Goal: Task Accomplishment & Management: Manage account settings

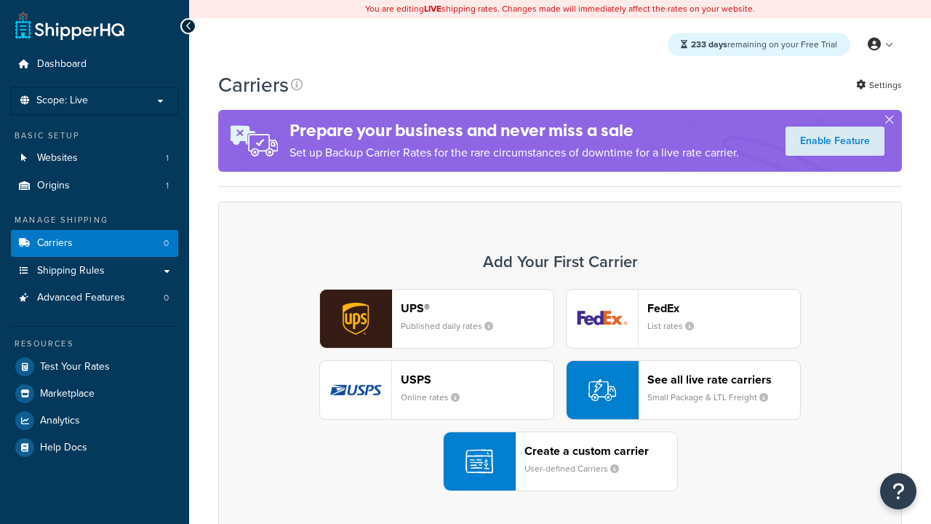
click at [560, 390] on div "UPS® Published daily rates FedEx List rates USPS Online rates See all live rate…" at bounding box center [559, 390] width 653 height 202
click at [723, 308] on header "FedEx" at bounding box center [723, 308] width 153 height 14
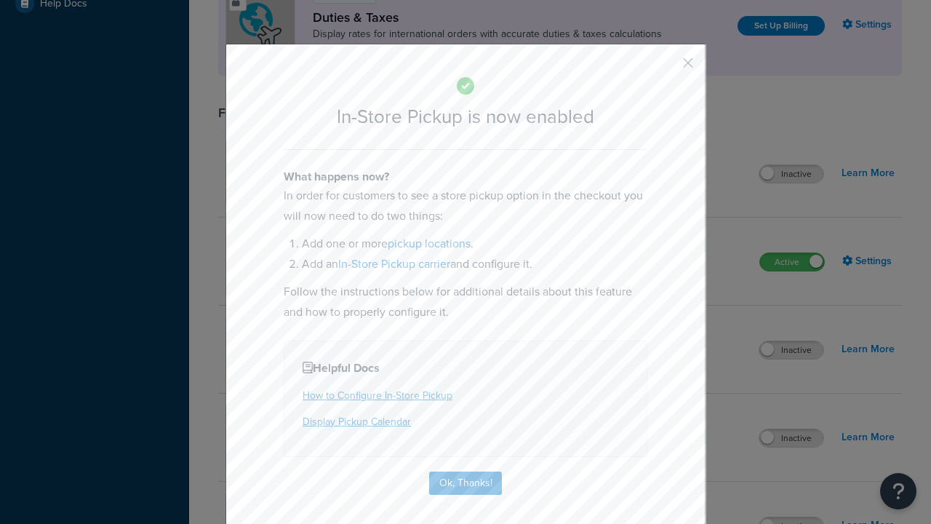
click at [666, 66] on button "button" at bounding box center [667, 68] width 4 height 4
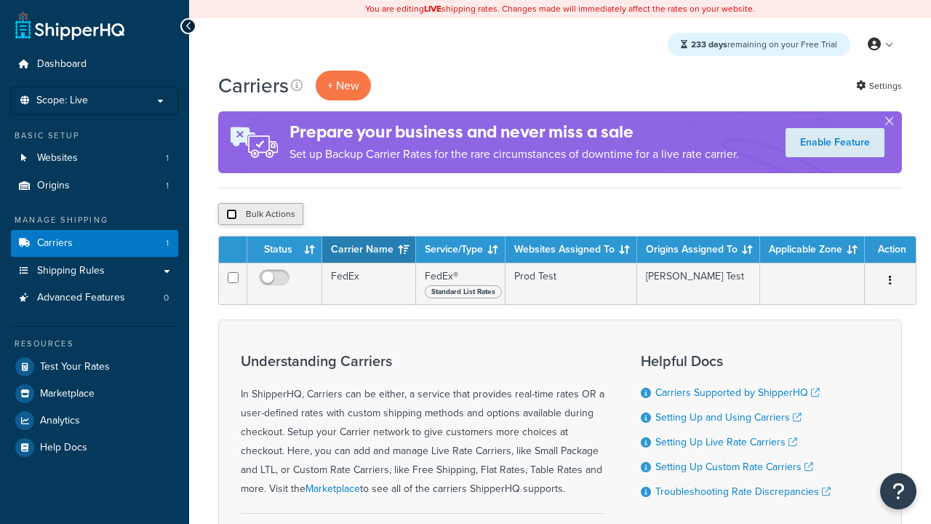
click at [231, 214] on input "checkbox" at bounding box center [231, 214] width 11 height 11
checkbox input "true"
click at [0, 0] on button "Delete" at bounding box center [0, 0] width 0 height 0
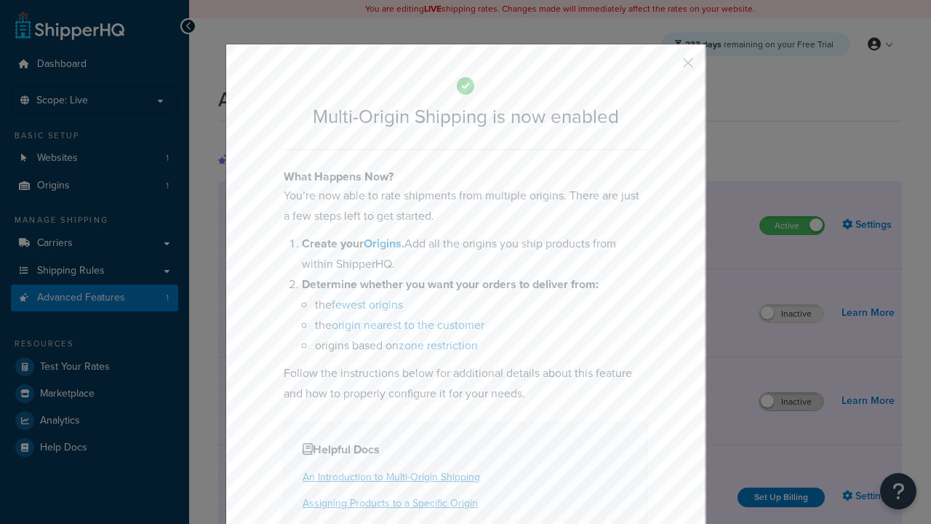
click at [666, 66] on button "button" at bounding box center [667, 68] width 4 height 4
click at [792, 401] on label "Inactive" at bounding box center [791, 401] width 64 height 17
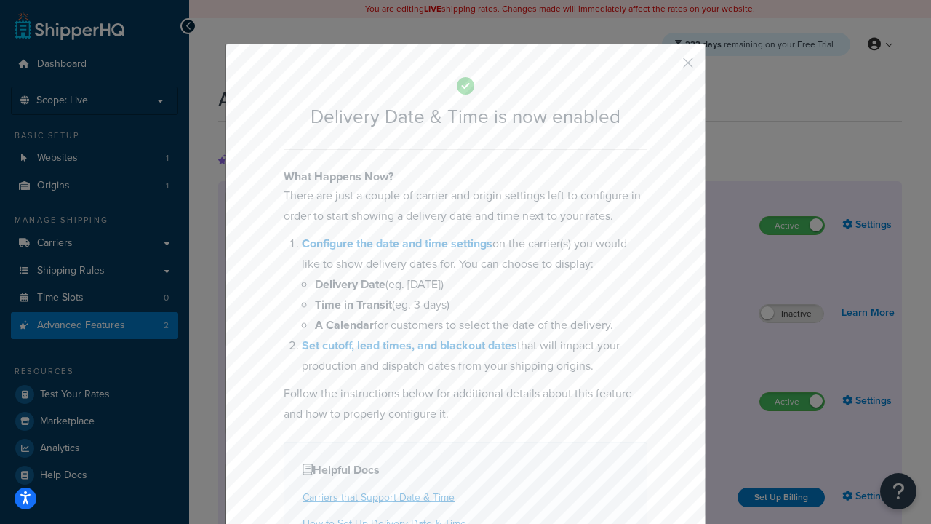
click at [666, 68] on button "button" at bounding box center [667, 68] width 4 height 4
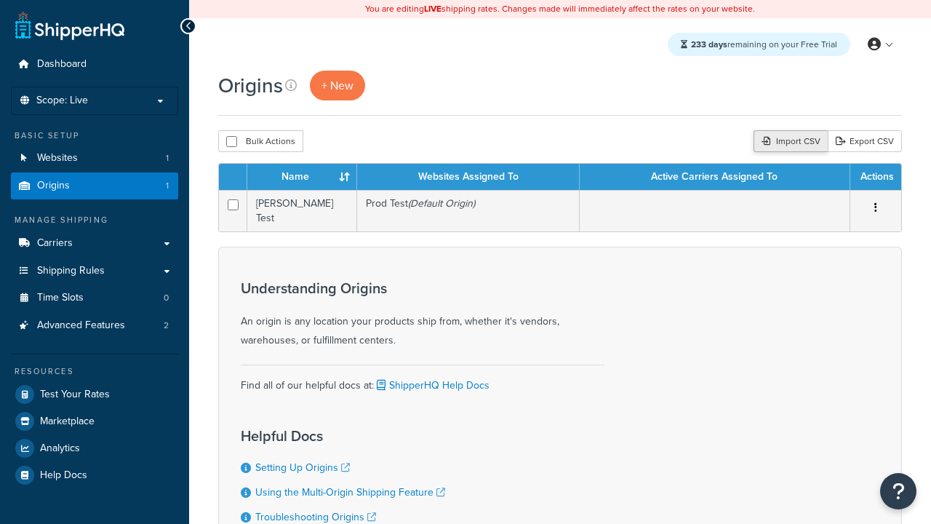
click at [789, 141] on div "Import CSV" at bounding box center [790, 141] width 74 height 22
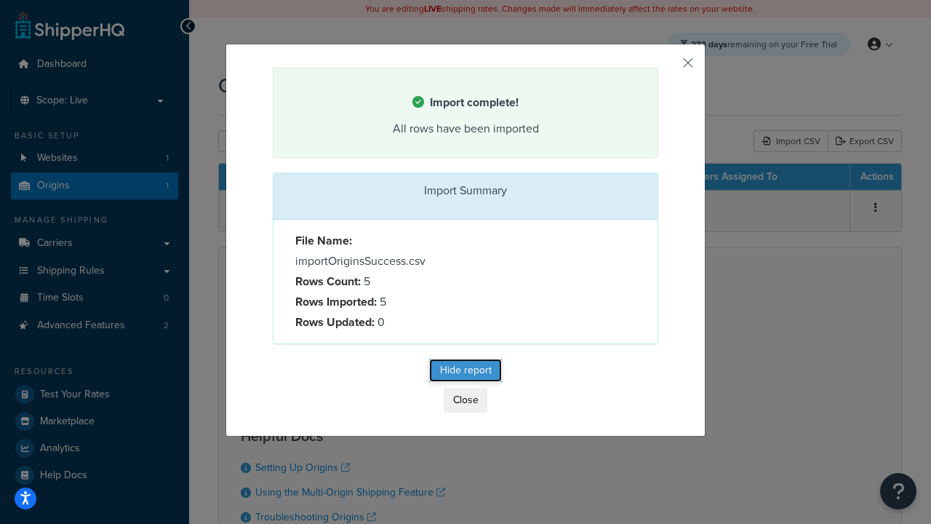
click at [465, 369] on button "Hide report" at bounding box center [465, 369] width 73 height 23
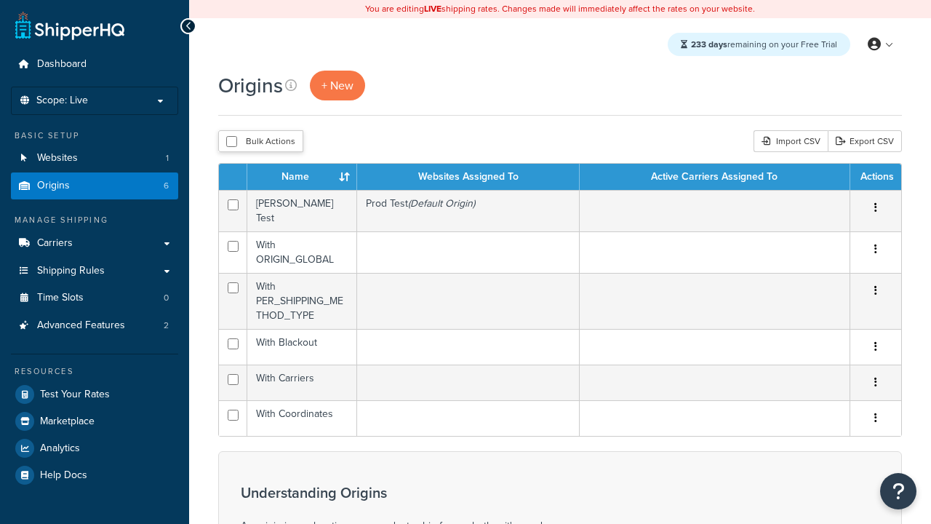
click at [231, 141] on input "checkbox" at bounding box center [231, 141] width 11 height 11
checkbox input "true"
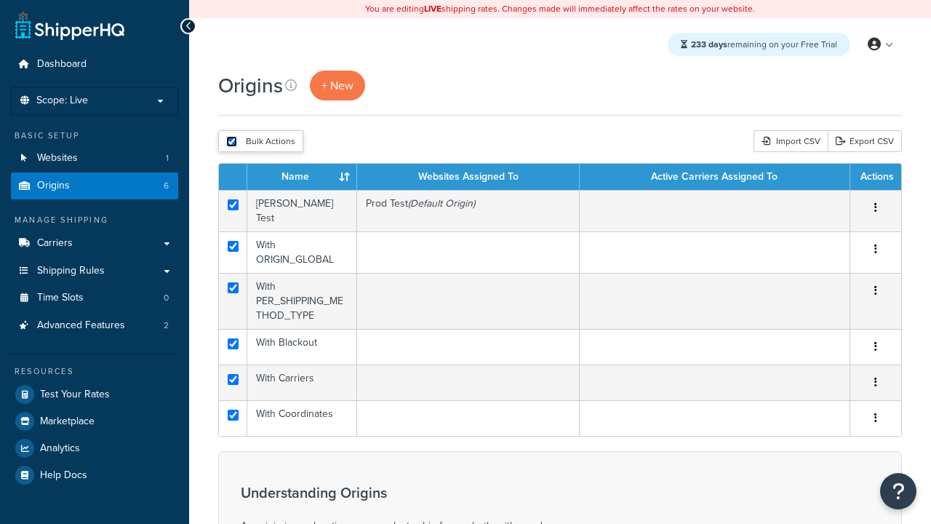
checkbox input "true"
click at [0, 0] on button "Duplicate" at bounding box center [0, 0] width 0 height 0
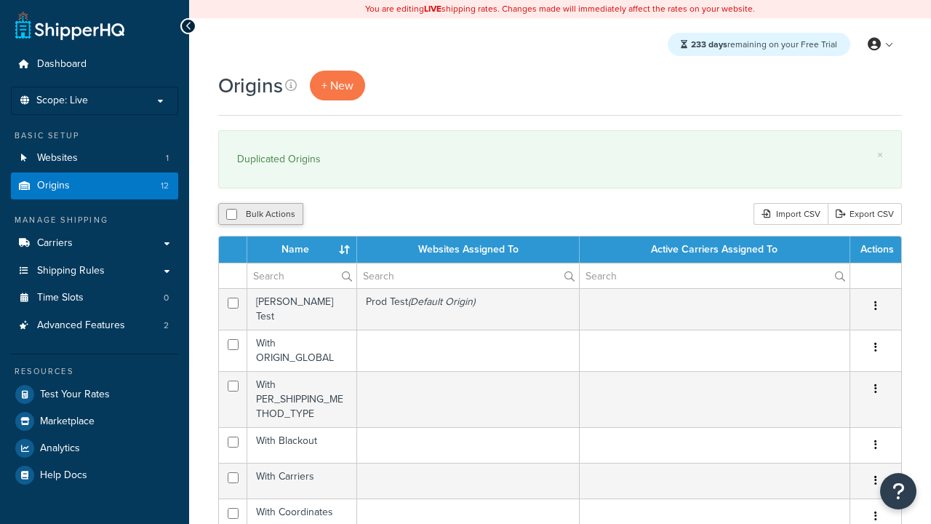
click at [231, 214] on input "checkbox" at bounding box center [231, 214] width 11 height 11
checkbox input "true"
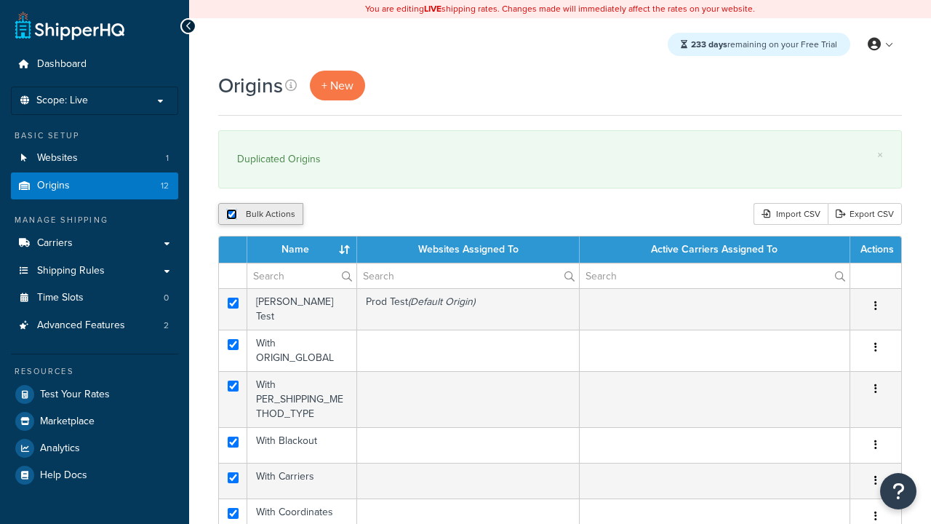
checkbox input "true"
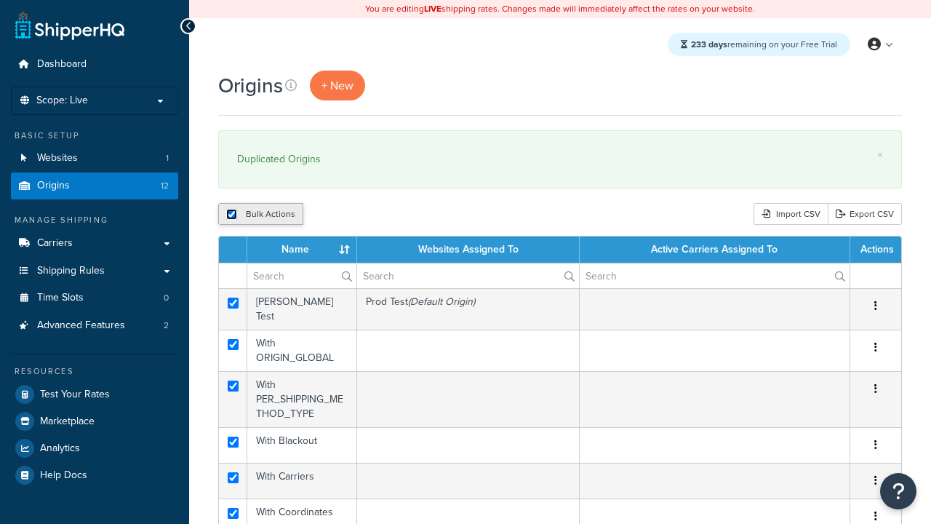
checkbox input "true"
click at [231, 214] on input "checkbox" at bounding box center [231, 214] width 11 height 11
checkbox input "false"
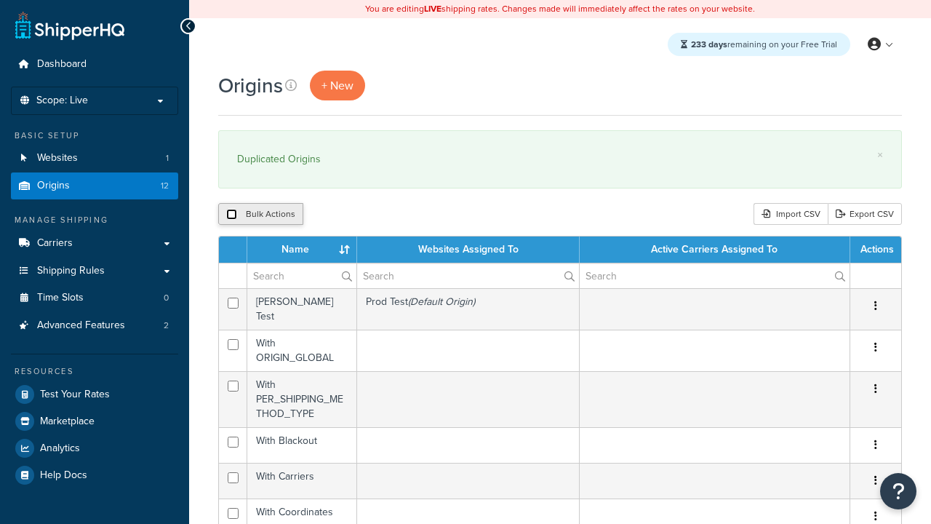
checkbox input "false"
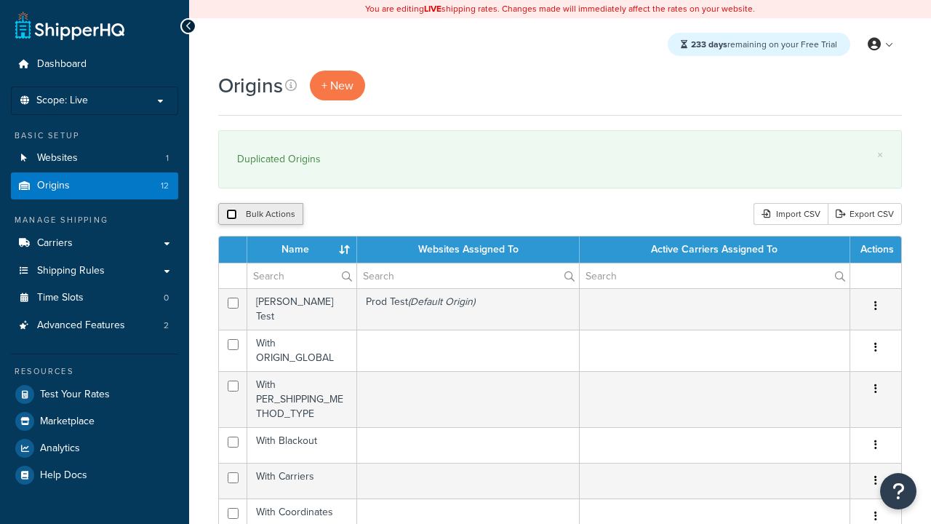
checkbox input "false"
click at [231, 214] on input "checkbox" at bounding box center [231, 214] width 11 height 11
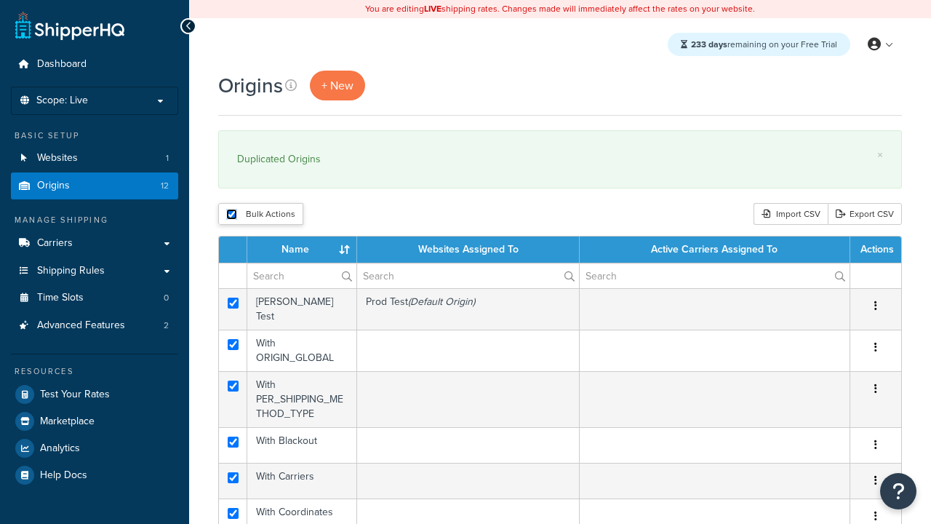
checkbox input "true"
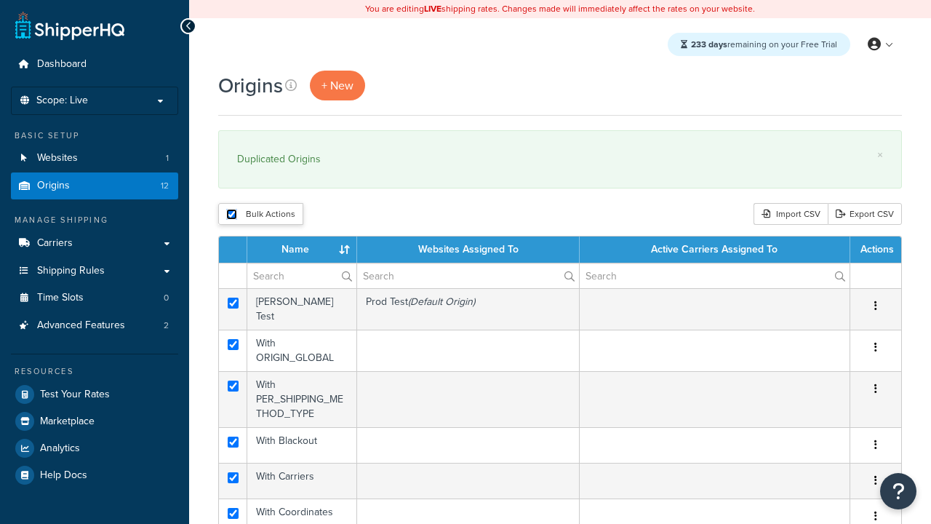
checkbox input "true"
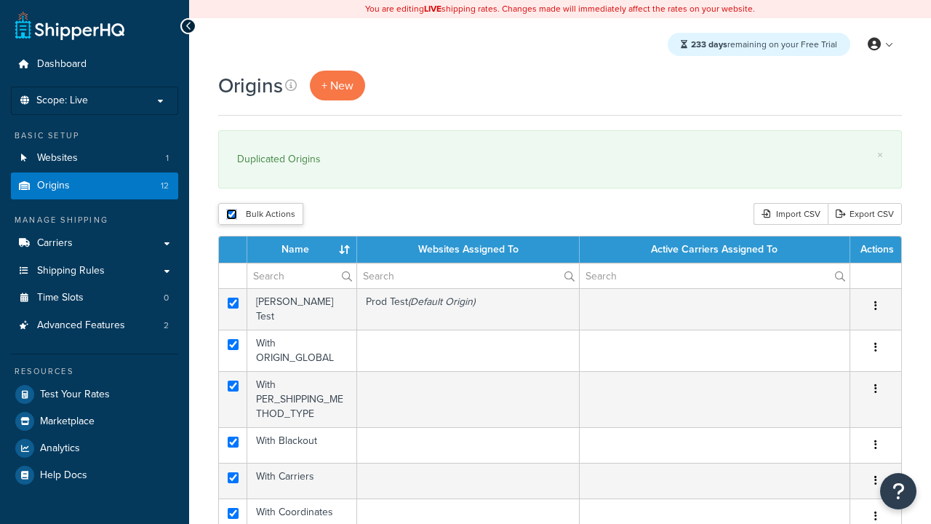
checkbox input "true"
click at [0, 0] on button "Delete" at bounding box center [0, 0] width 0 height 0
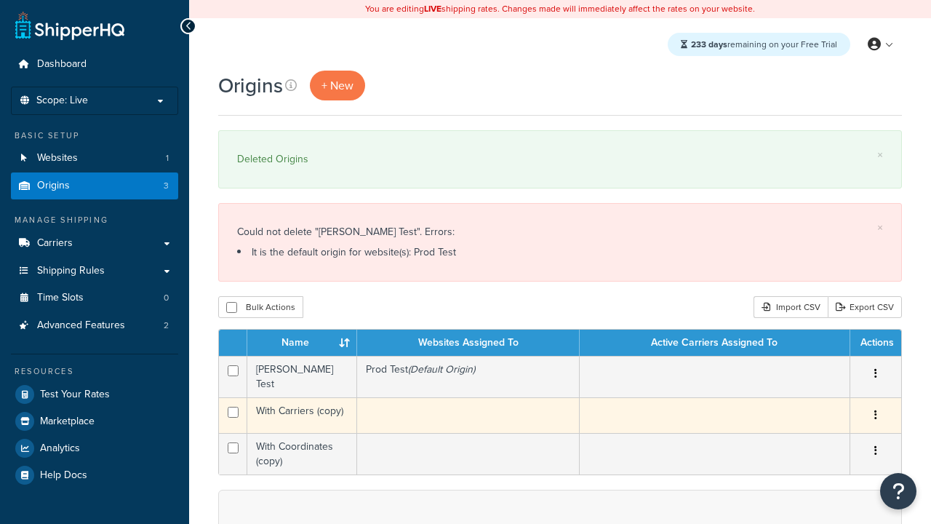
click at [233, 406] on input "checkbox" at bounding box center [233, 411] width 11 height 11
checkbox input "true"
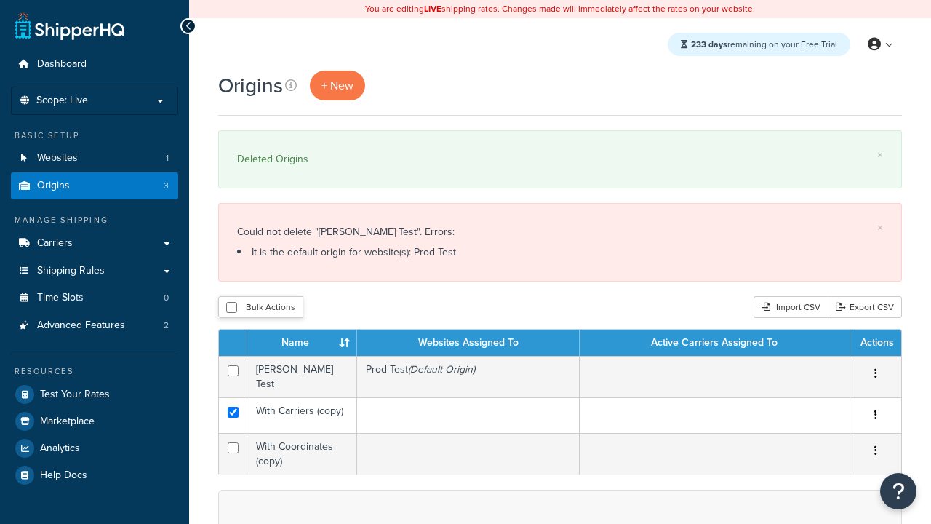
click at [233, 442] on input "checkbox" at bounding box center [233, 447] width 11 height 11
checkbox input "true"
click at [0, 0] on button "Delete" at bounding box center [0, 0] width 0 height 0
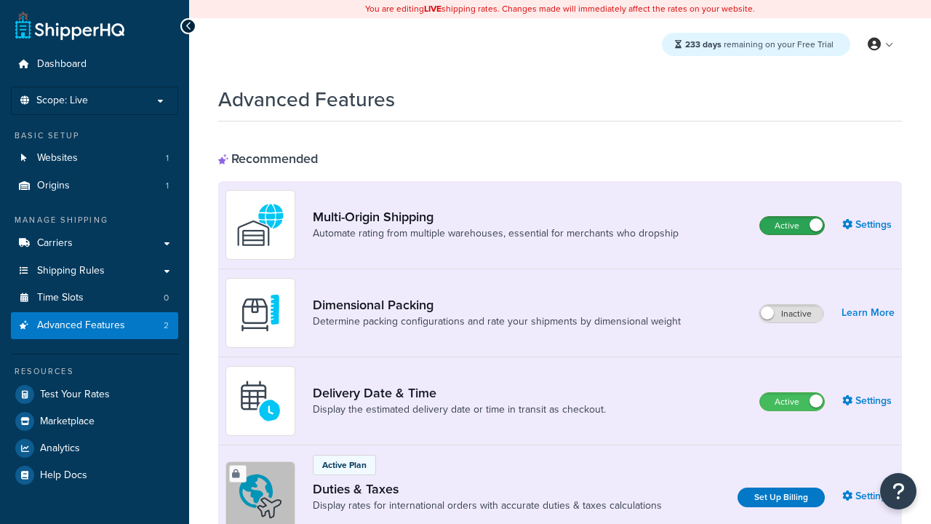
click at [792, 225] on label "Active" at bounding box center [792, 225] width 64 height 17
click at [792, 401] on label "Active" at bounding box center [792, 401] width 64 height 17
